Goal: Information Seeking & Learning: Learn about a topic

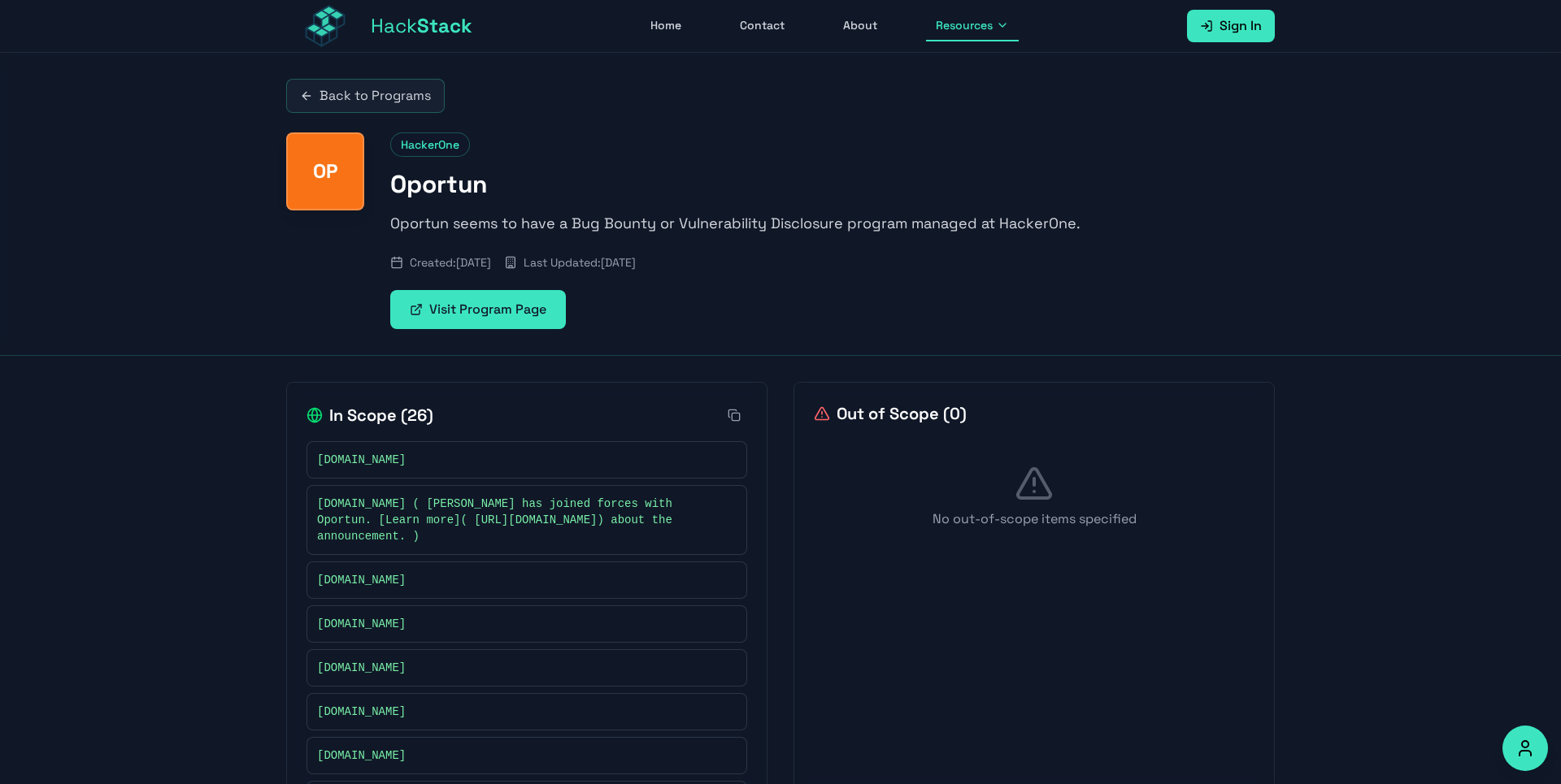
click at [400, 104] on link "Back to Programs" at bounding box center [365, 95] width 158 height 34
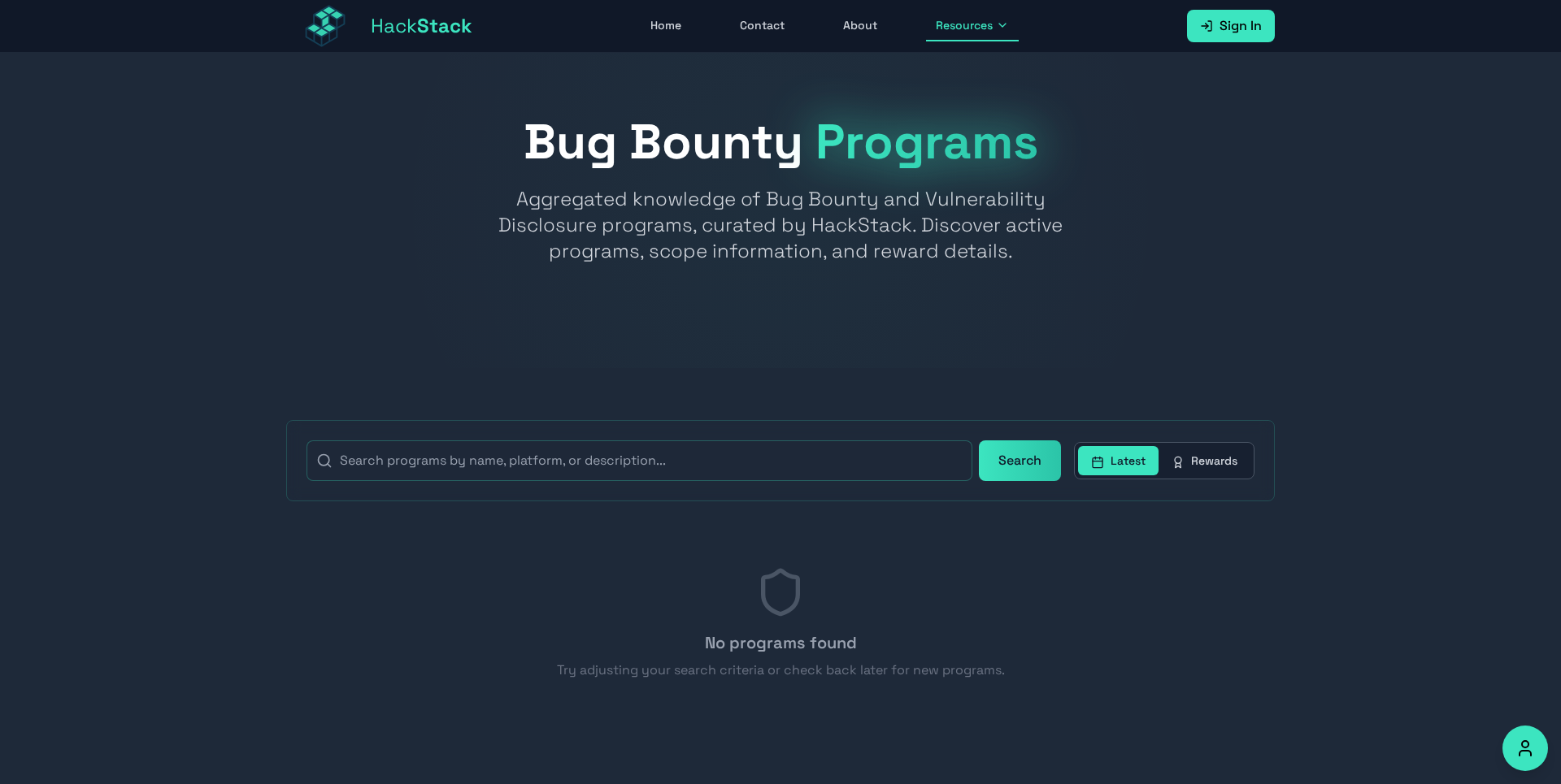
click at [1201, 470] on button "Rewards" at bounding box center [1204, 461] width 92 height 30
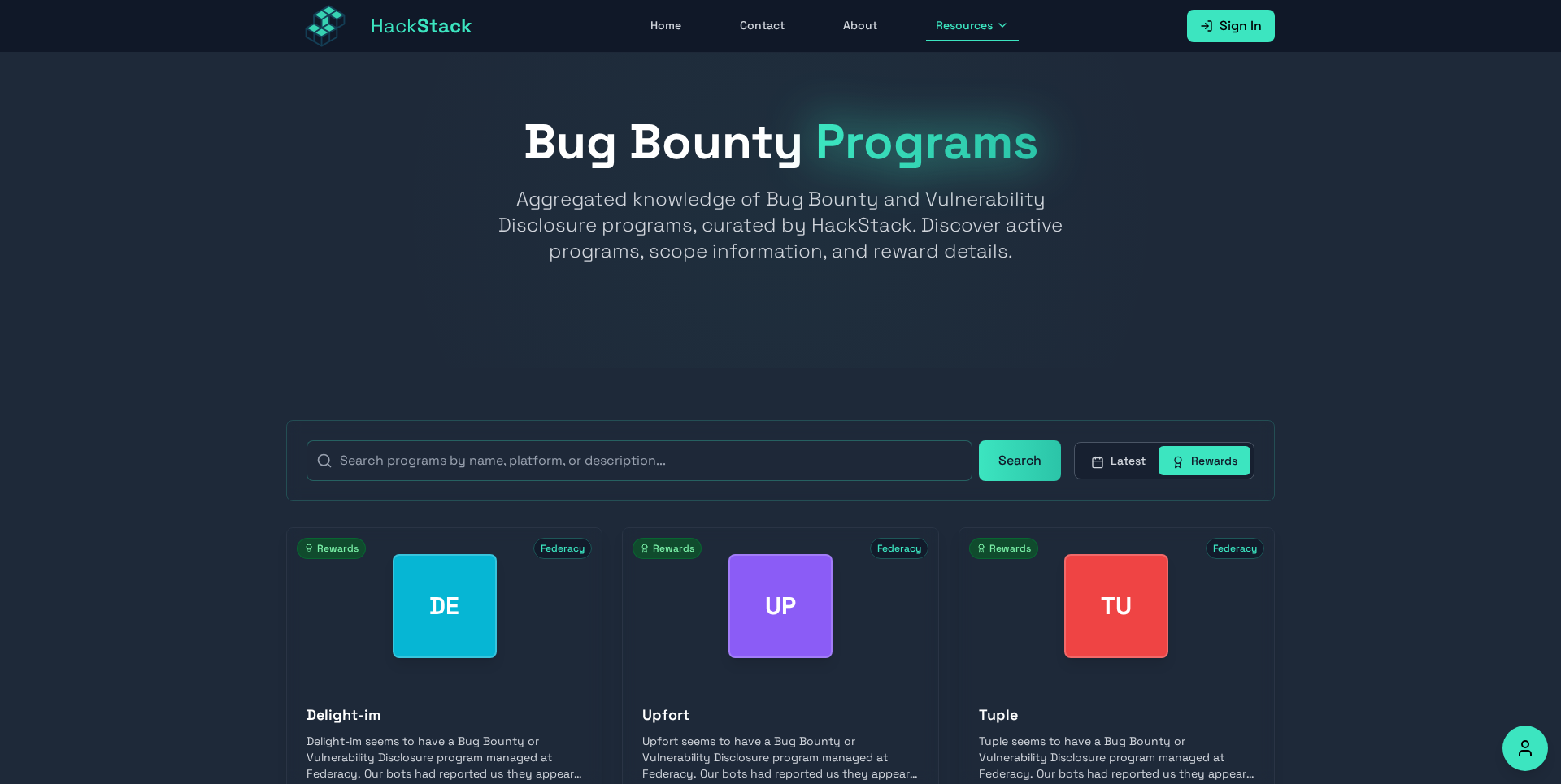
click at [1102, 468] on icon at bounding box center [1097, 463] width 13 height 13
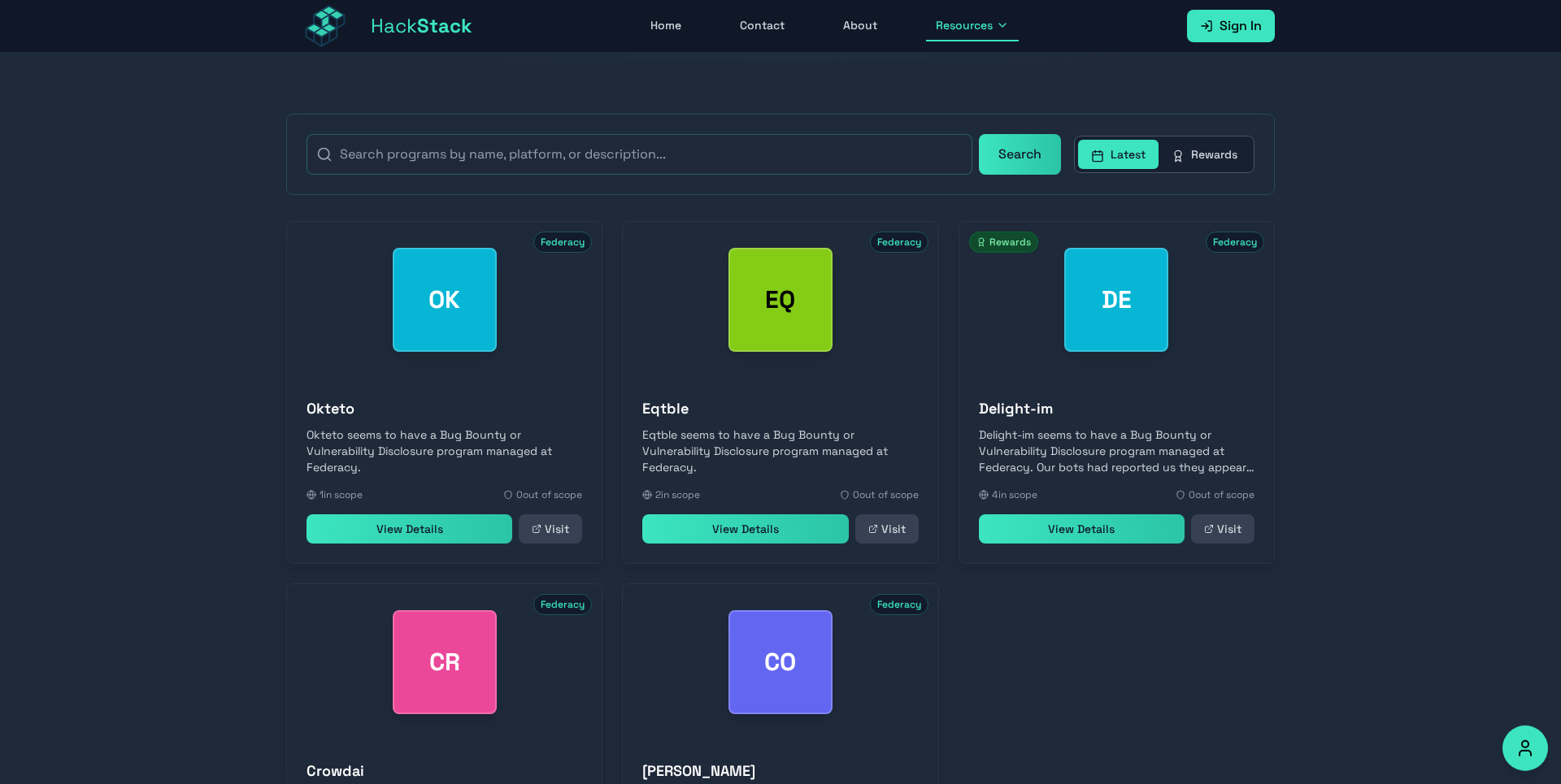
scroll to position [556, 0]
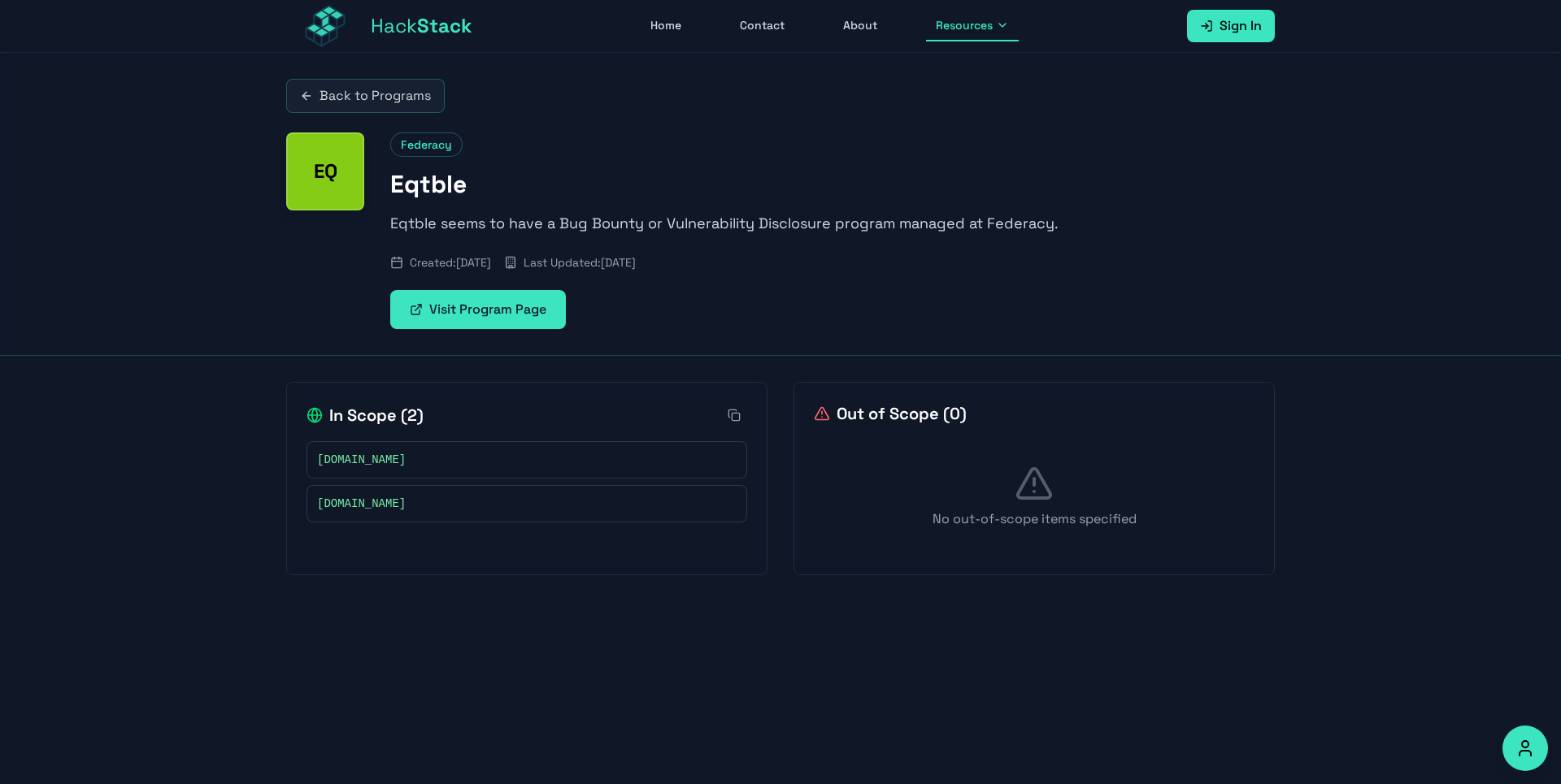
click at [555, 454] on div "[DOMAIN_NAME]" at bounding box center [526, 460] width 419 height 17
